Goal: Task Accomplishment & Management: Use online tool/utility

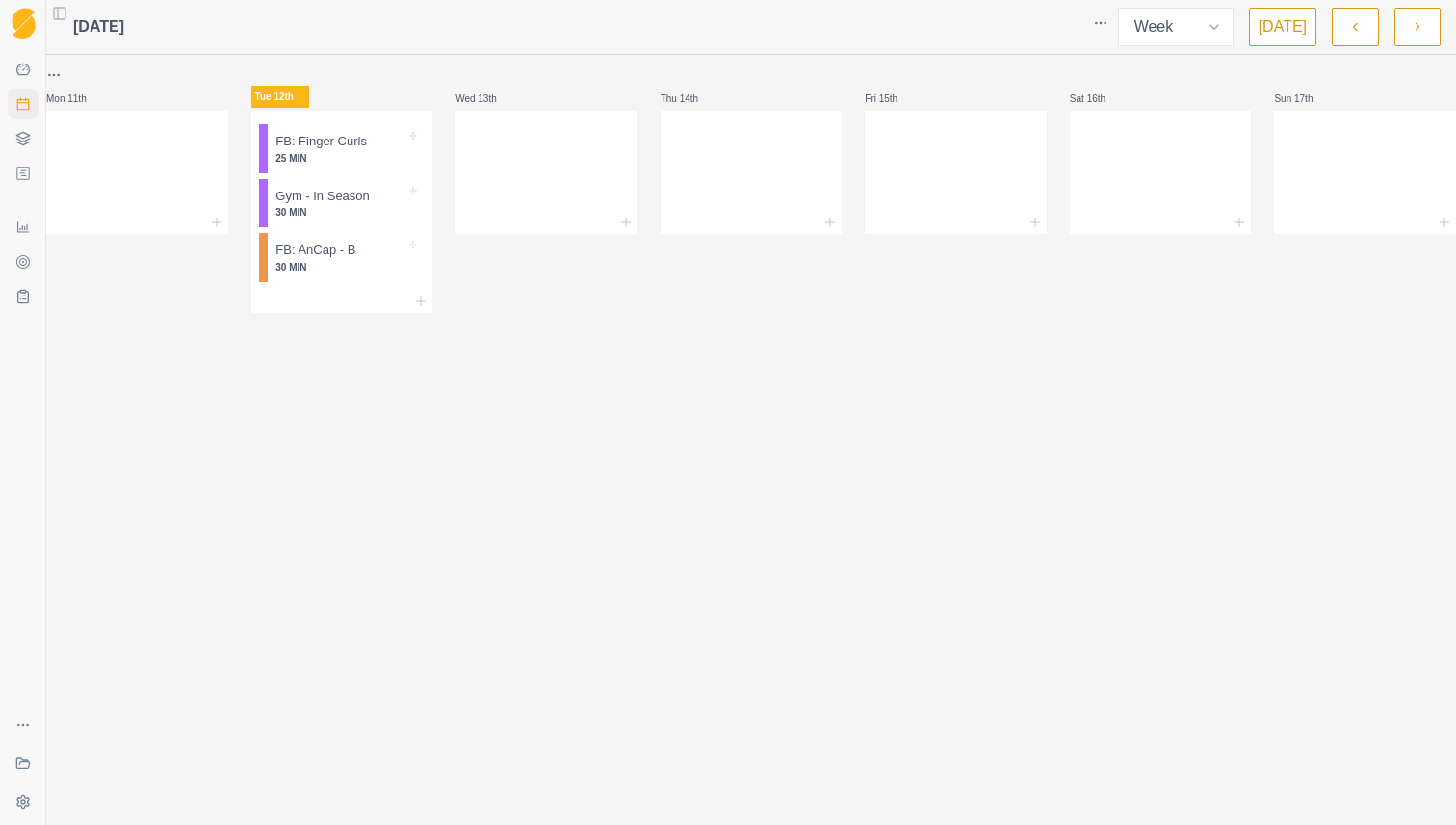
click at [342, 162] on p "25 MIN" at bounding box center [340, 158] width 130 height 15
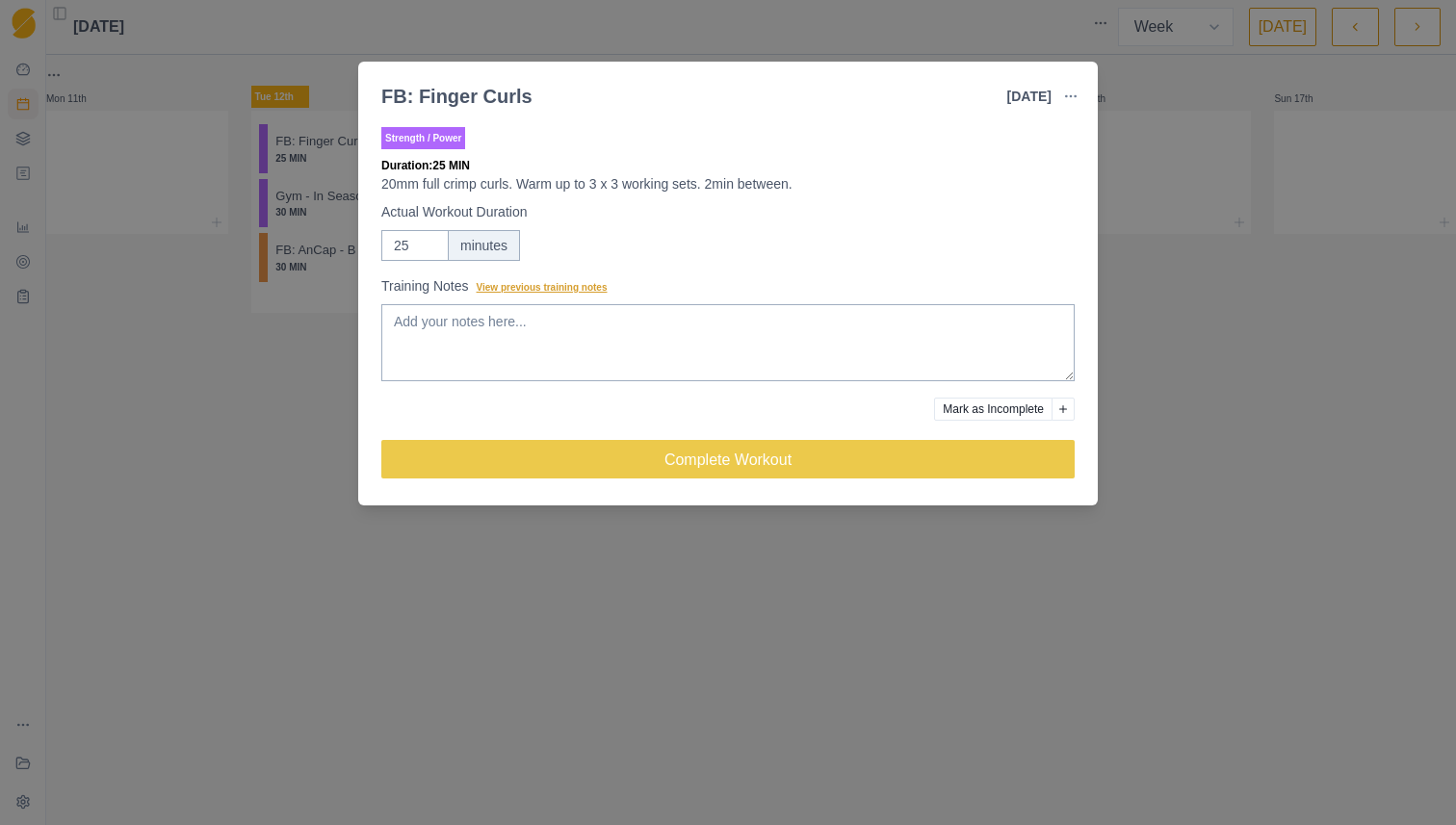
click at [566, 289] on span "View previous training notes" at bounding box center [542, 287] width 131 height 11
click at [566, 304] on textarea "Training Notes View previous training notes" at bounding box center [728, 342] width 693 height 77
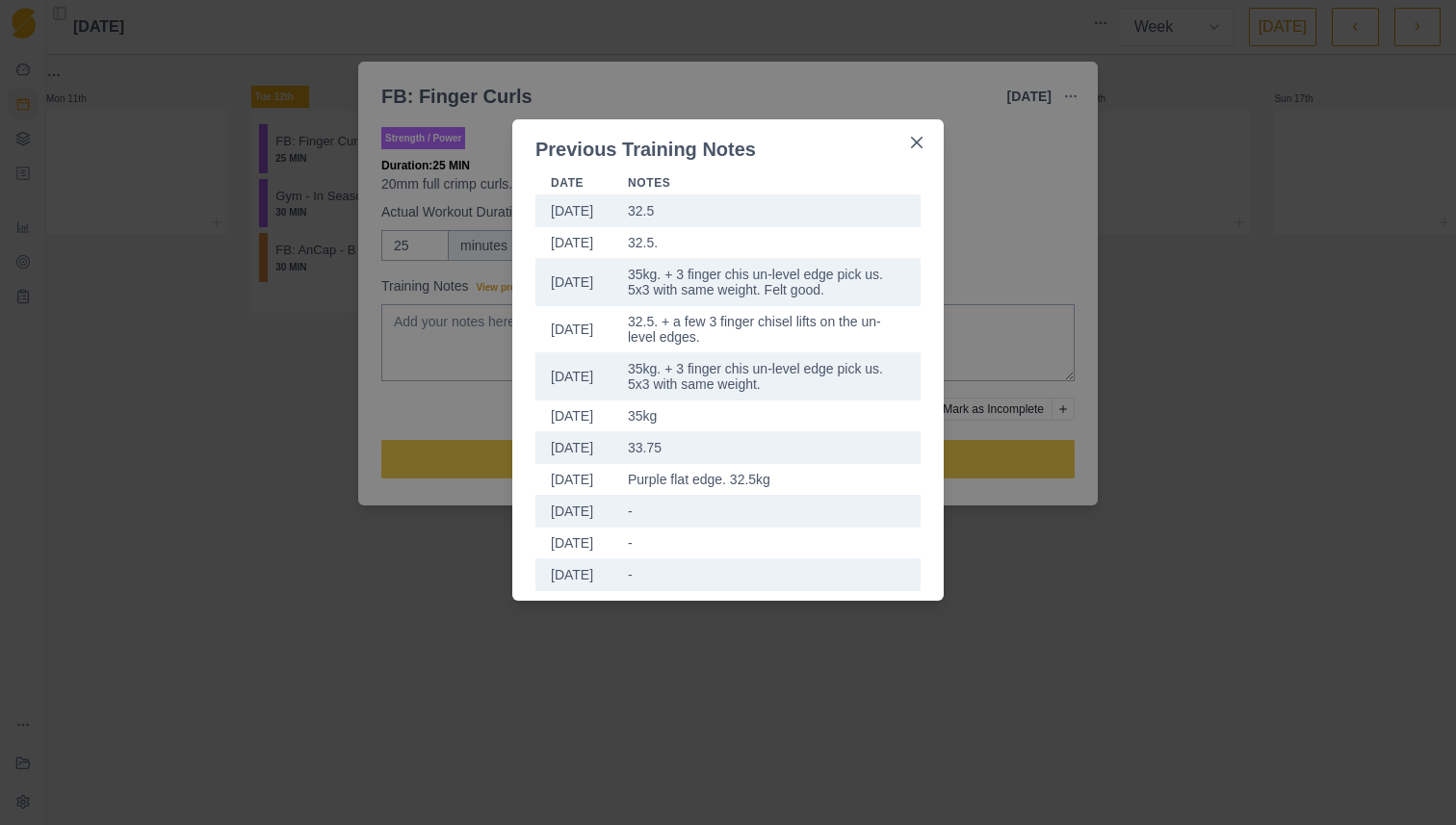
click at [460, 337] on div "Previous Training Notes Date Notes [DATE] 32.5 [DATE] 32.5. [DATE] 35kg. + 3 fi…" at bounding box center [728, 412] width 1456 height 825
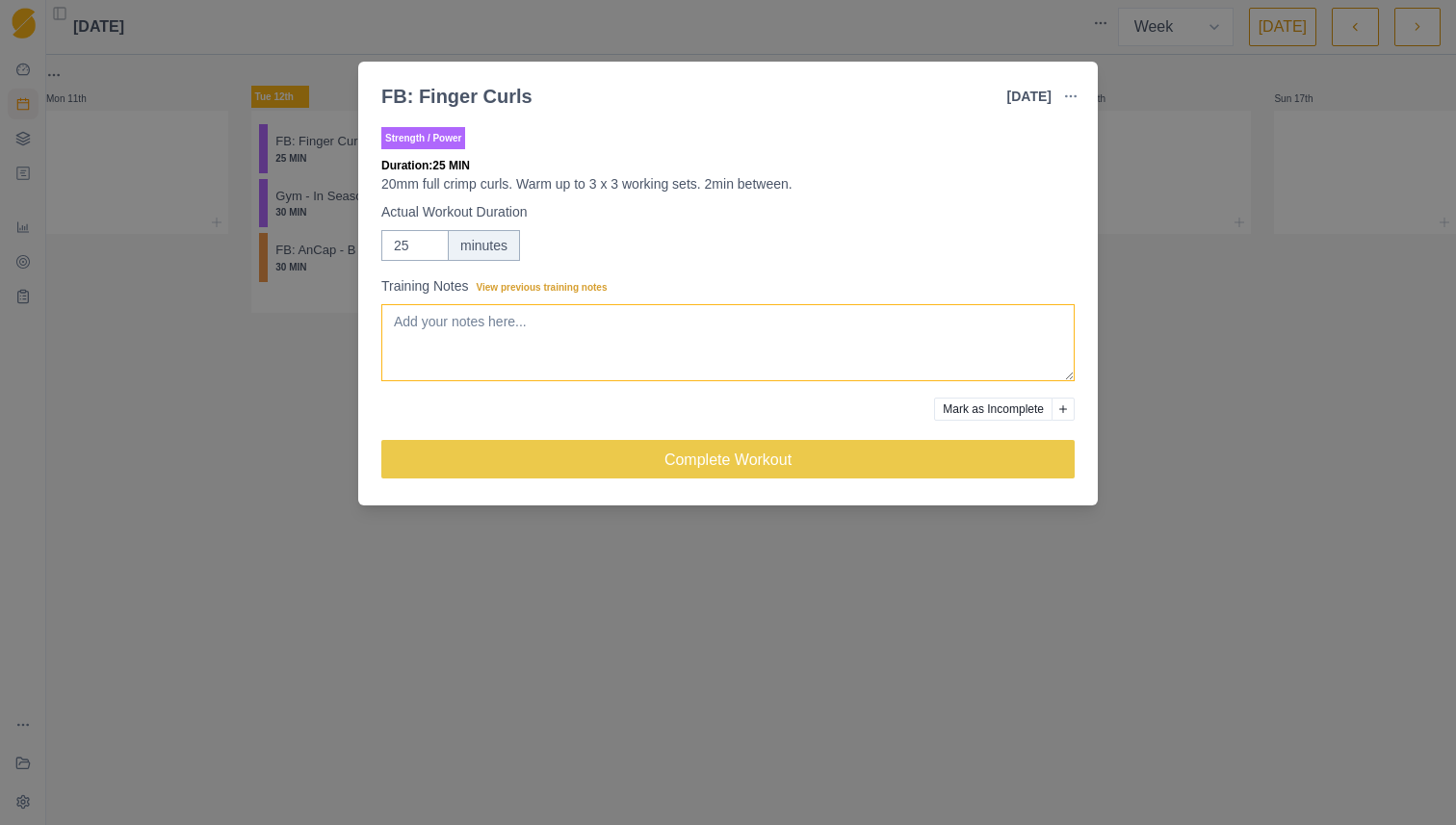
click at [460, 336] on textarea "Training Notes View previous training notes" at bounding box center [728, 342] width 693 height 77
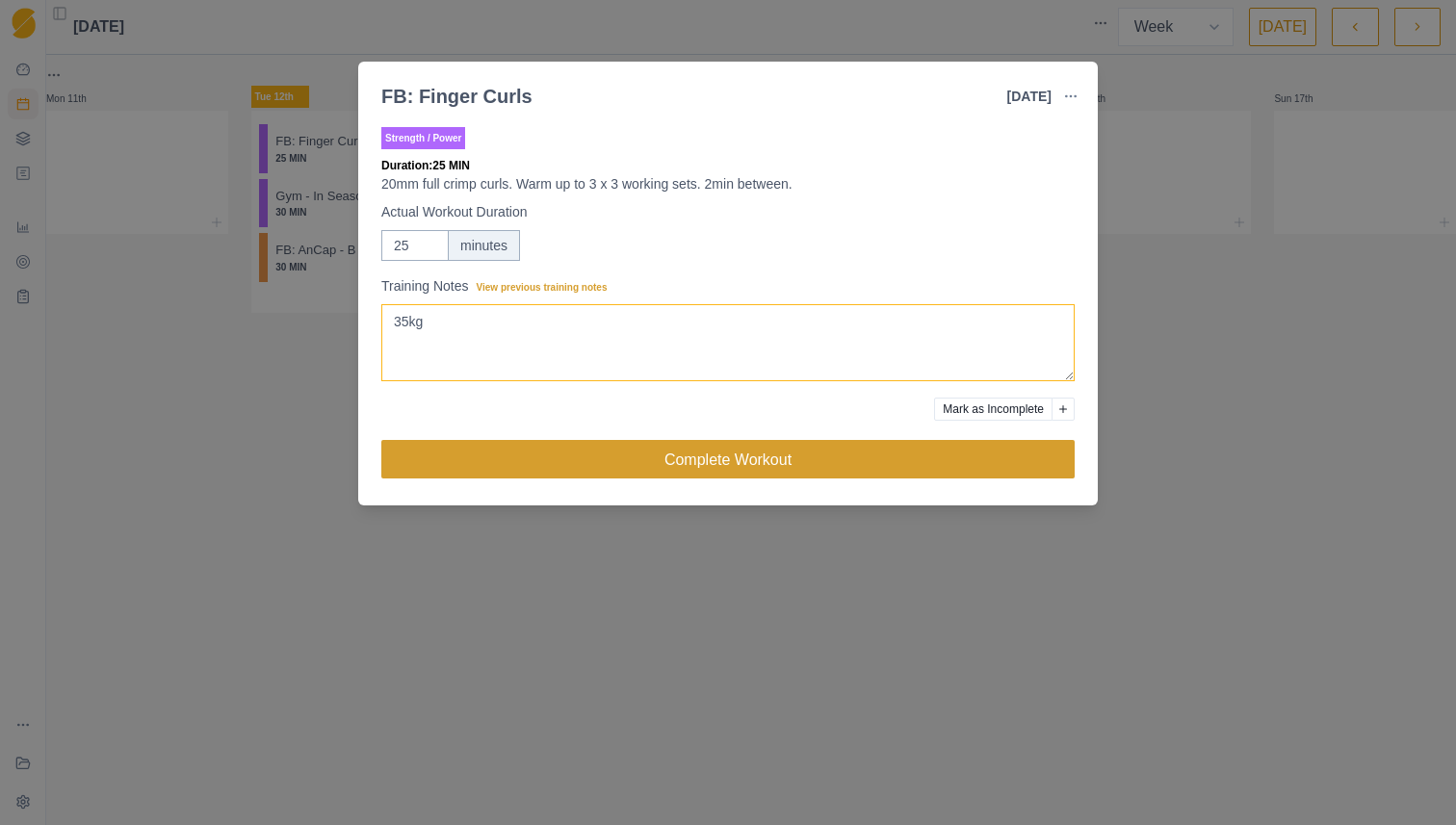
type textarea "35kg"
click at [619, 465] on button "Complete Workout" at bounding box center [728, 459] width 693 height 39
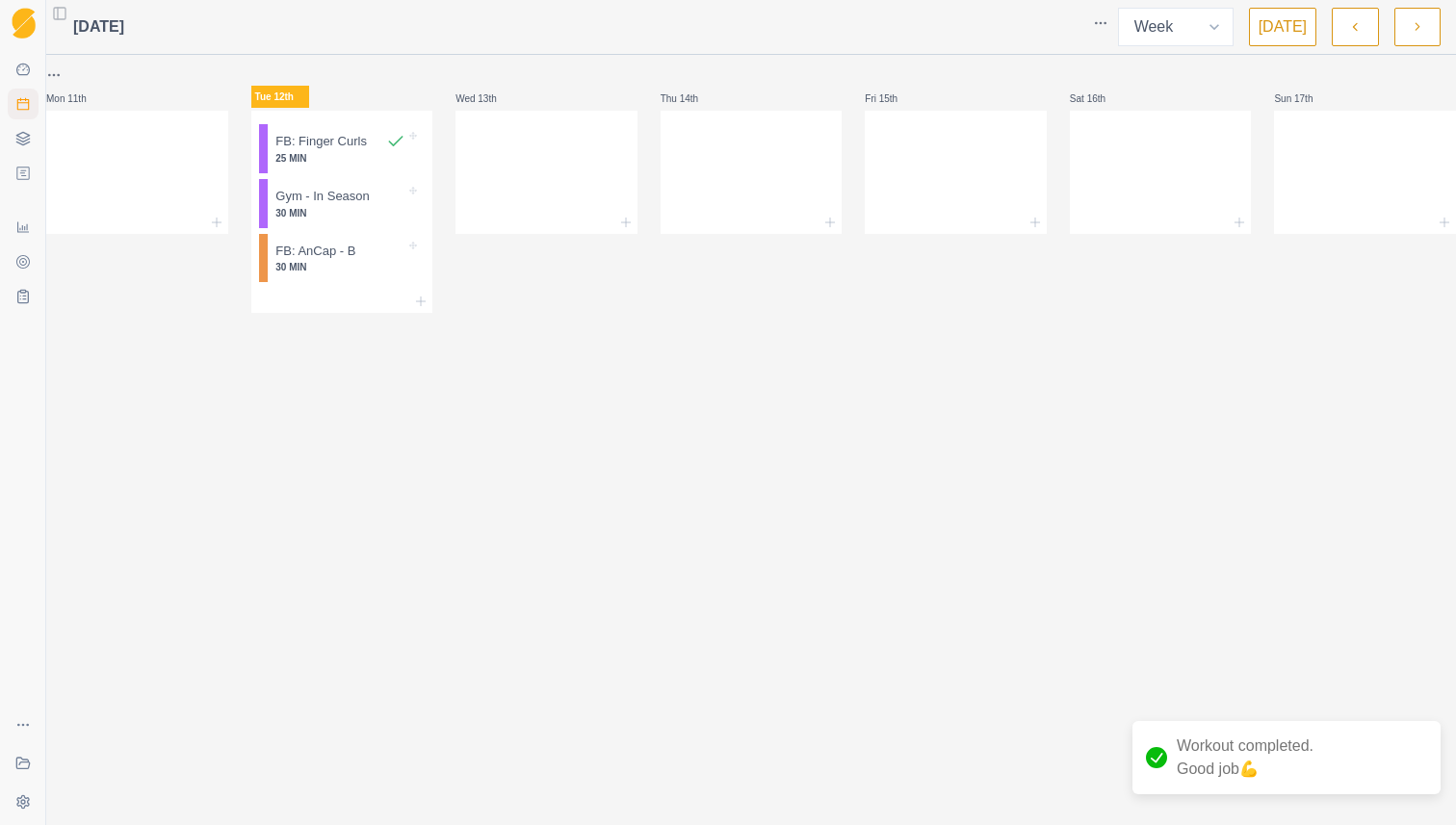
click at [331, 210] on p "30 MIN" at bounding box center [340, 213] width 130 height 15
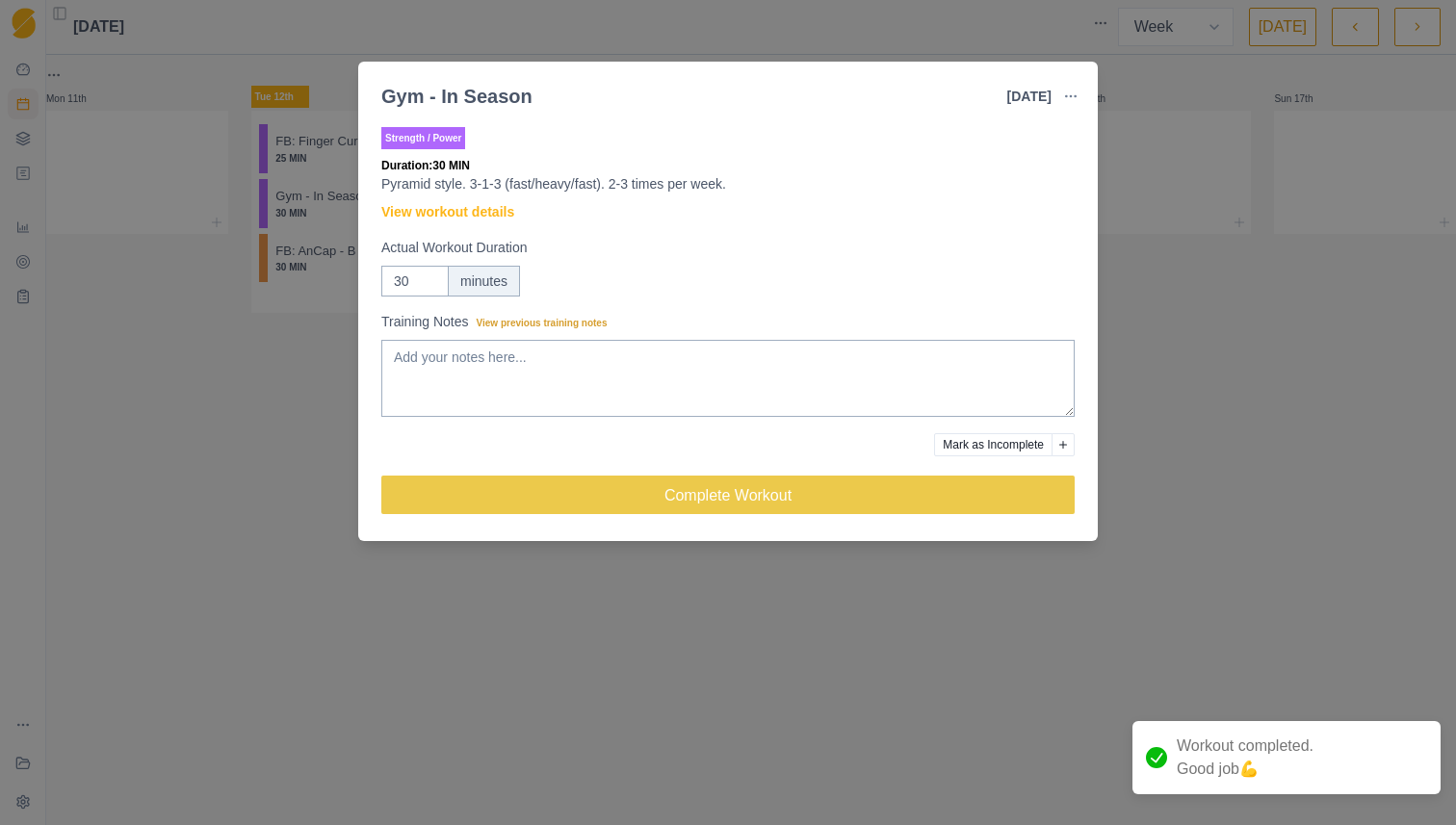
click at [534, 330] on label "Training Notes View previous training notes" at bounding box center [723, 322] width 682 height 20
click at [534, 340] on textarea "Training Notes View previous training notes" at bounding box center [728, 378] width 693 height 77
click at [534, 322] on span "View previous training notes" at bounding box center [542, 323] width 131 height 11
click at [534, 340] on textarea "Training Notes View previous training notes" at bounding box center [728, 378] width 693 height 77
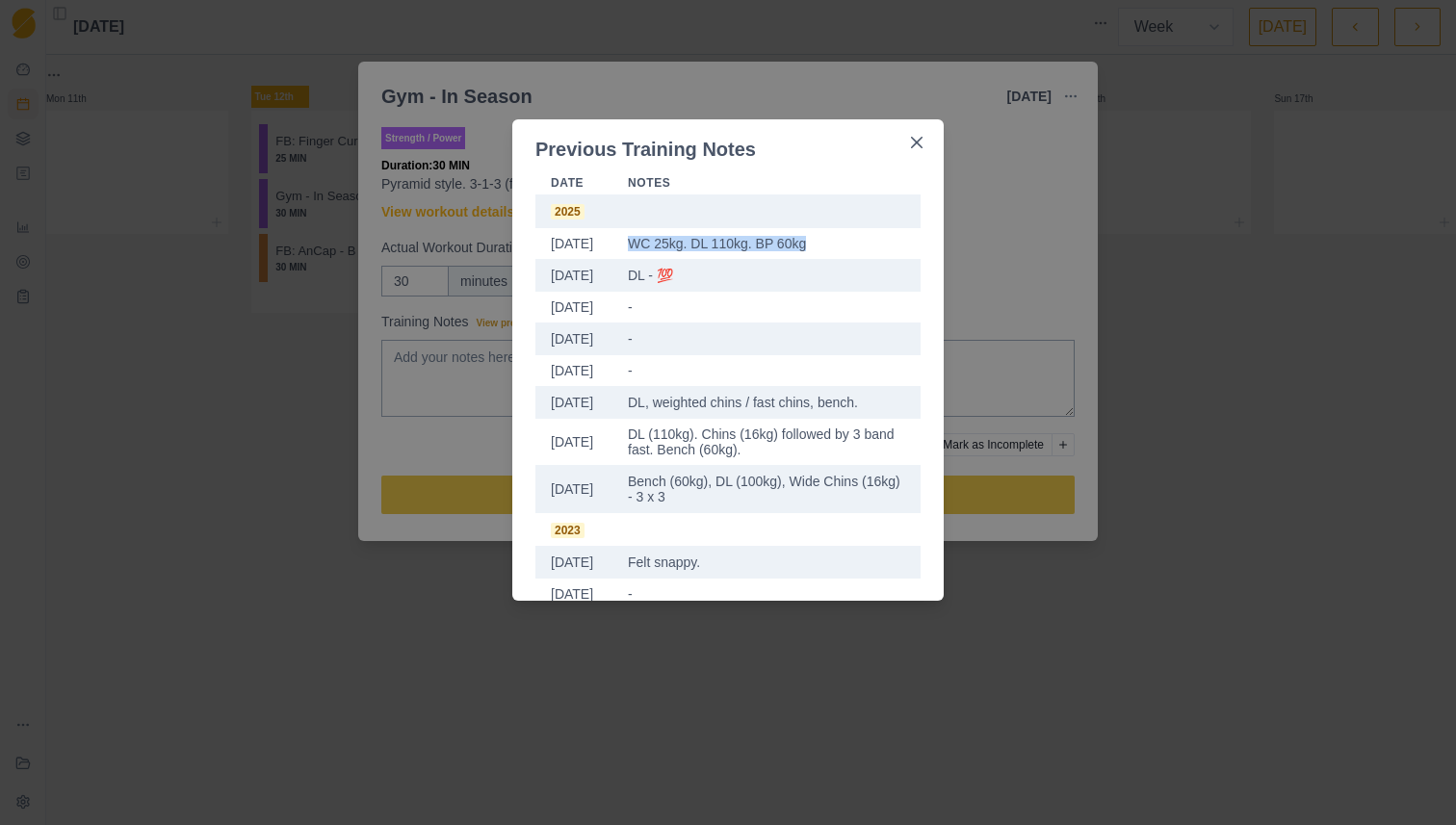
drag, startPoint x: 838, startPoint y: 243, endPoint x: 627, endPoint y: 238, distance: 211.1
click at [628, 238] on td "WC 25kg. DL 110kg. BP 60kg" at bounding box center [767, 245] width 308 height 32
copy td "WC 25kg. DL 110kg. BP 60kg"
click at [434, 381] on div "Previous Training Notes Date Notes [DATE] WC 25kg. DL 110kg. BP 60kg [DATE] DL …" at bounding box center [728, 412] width 1456 height 825
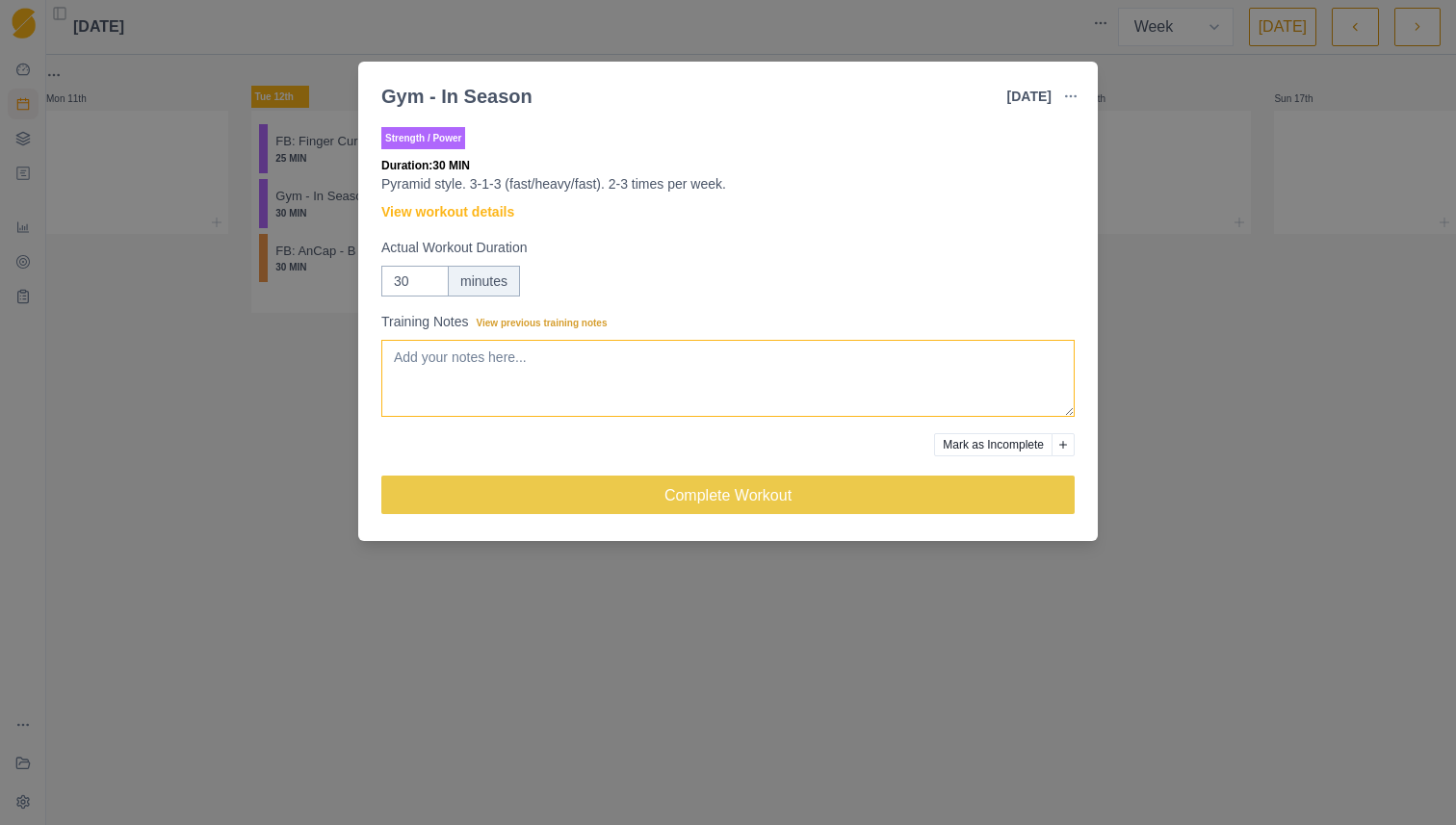
click at [431, 363] on textarea "Training Notes View previous training notes" at bounding box center [728, 378] width 693 height 77
paste textarea "WC 25kg. DL 110kg. BP 60kg"
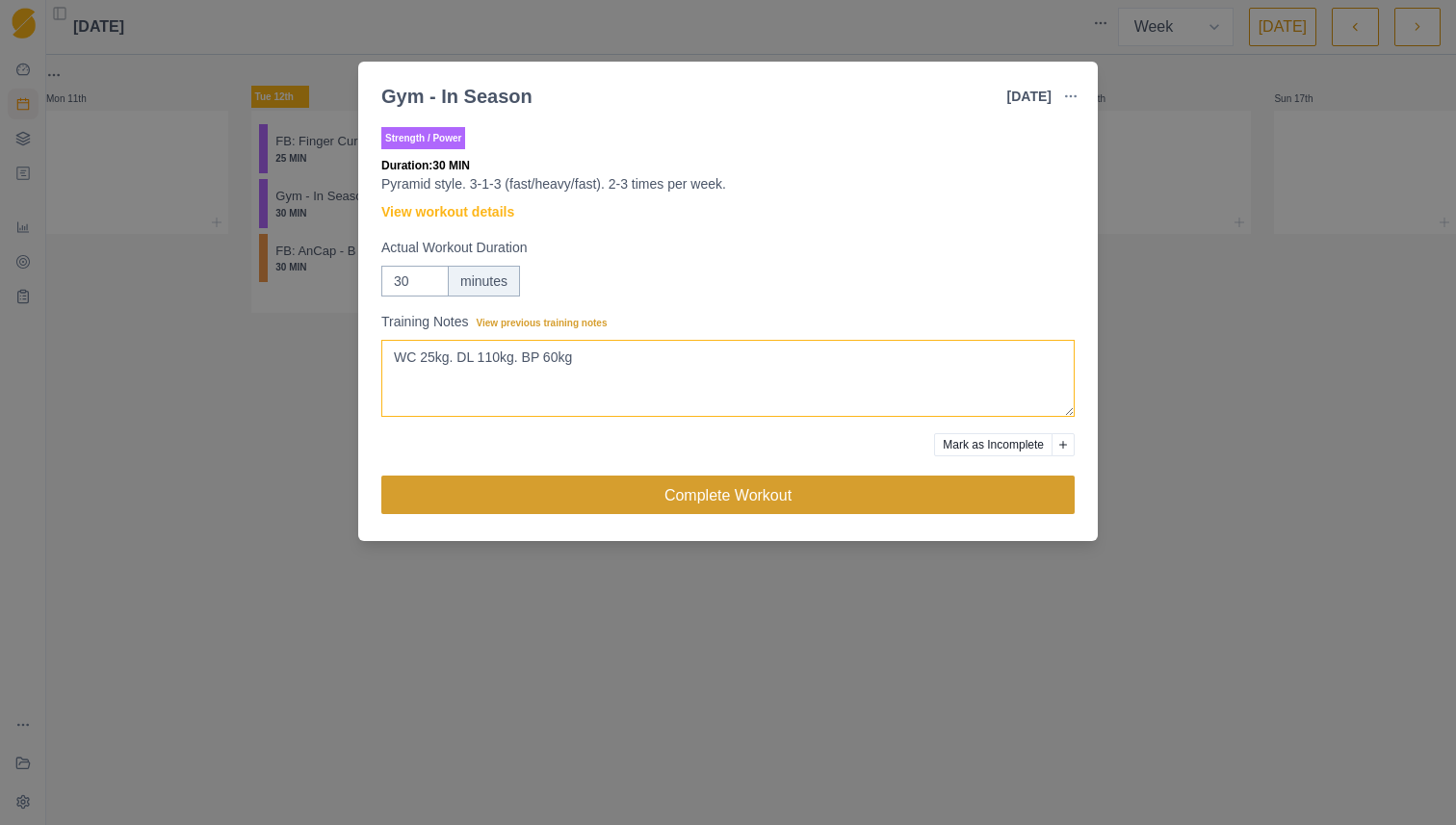
type textarea "WC 25kg. DL 110kg. BP 60kg"
click at [605, 493] on button "Complete Workout" at bounding box center [728, 494] width 693 height 39
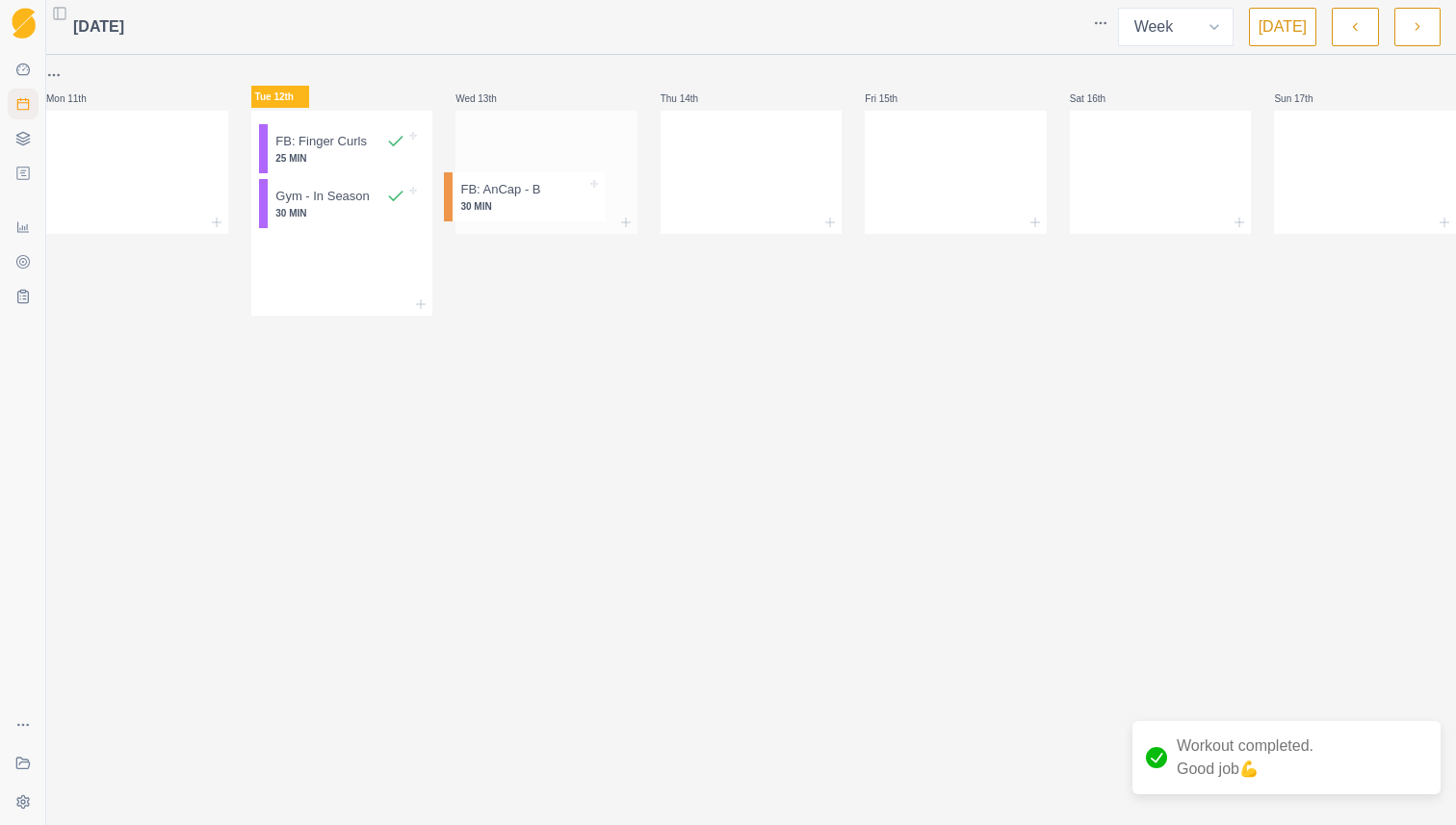
drag, startPoint x: 361, startPoint y: 263, endPoint x: 582, endPoint y: 175, distance: 237.9
click at [582, 175] on div "Mon 11th Tue 12th FB: Finger Curls 25 MIN Gym - In Season 30 MIN FB: AnCap - B …" at bounding box center [751, 190] width 1410 height 252
click at [378, 248] on div at bounding box center [342, 247] width 182 height 23
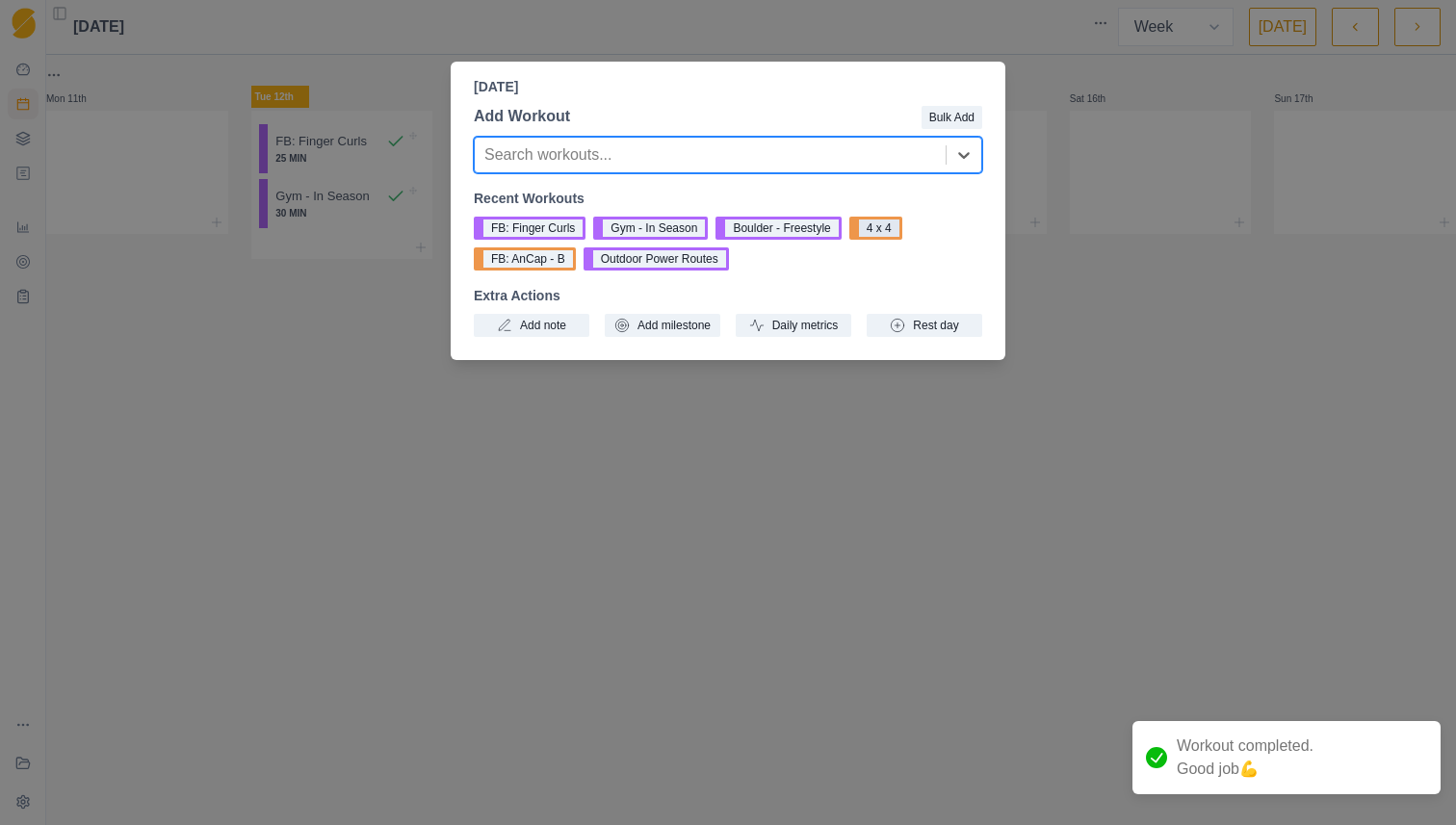
click at [899, 229] on button "4 x 4" at bounding box center [875, 228] width 53 height 23
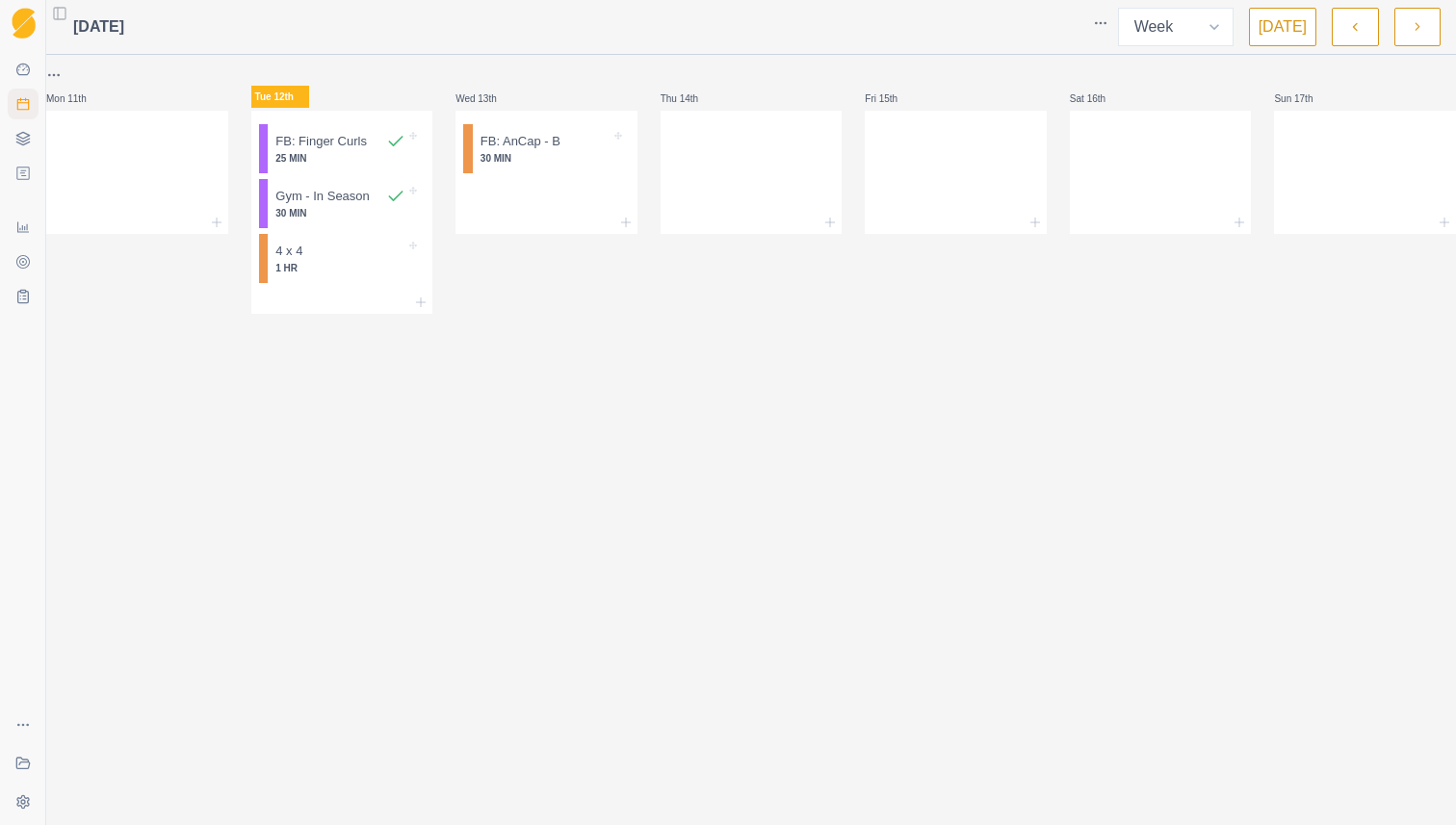
click at [575, 460] on div "[DATE] Week Month [DATE] Mon 11th Tue 12th FB: Finger Curls 25 MIN Gym - In Sea…" at bounding box center [751, 412] width 1410 height 825
click at [538, 391] on div "[DATE] Week Month [DATE] Mon 11th Tue 12th FB: Finger Curls 25 MIN Gym - In Sea…" at bounding box center [751, 412] width 1410 height 825
